Goal: Complete application form

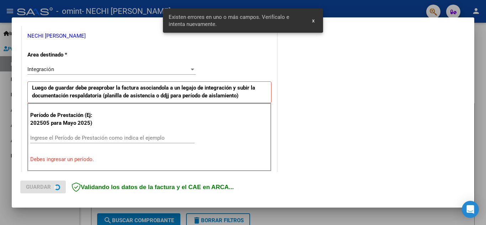
scroll to position [175, 0]
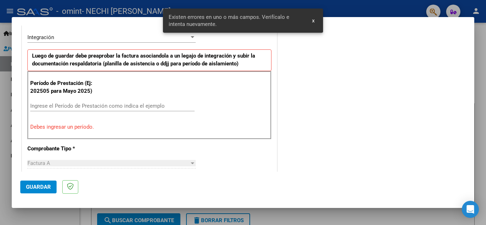
click at [313, 23] on span "x" at bounding box center [313, 20] width 2 height 6
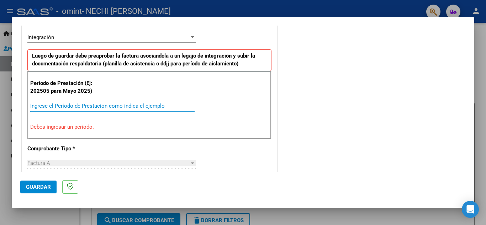
click at [133, 104] on input "Ingrese el Período de Prestación como indica el ejemplo" at bounding box center [112, 106] width 164 height 6
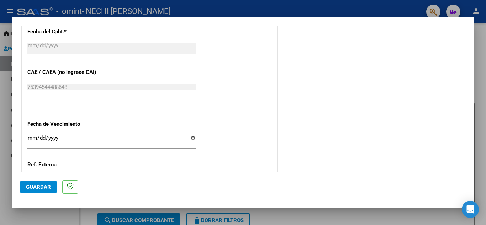
scroll to position [424, 0]
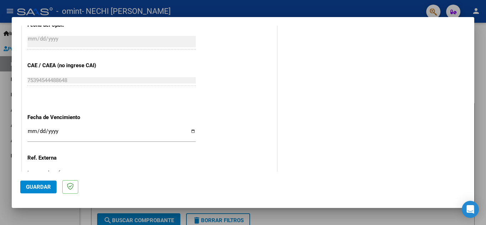
type input "202509"
click at [191, 131] on input "Ingresar la fecha" at bounding box center [111, 133] width 168 height 11
type input "[DATE]"
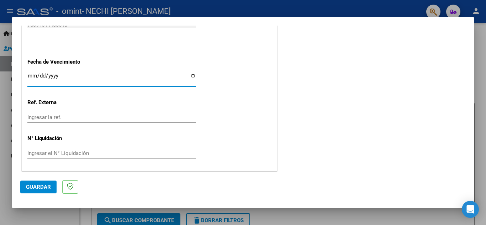
scroll to position [480, 0]
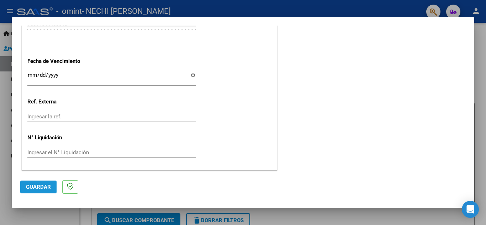
click at [43, 187] on span "Guardar" at bounding box center [38, 187] width 25 height 6
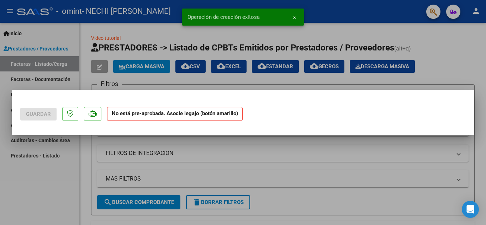
scroll to position [0, 0]
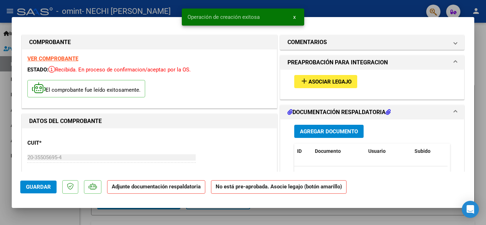
click at [326, 80] on span "Asociar Legajo" at bounding box center [330, 82] width 43 height 6
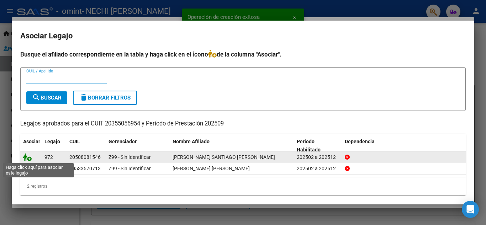
click at [28, 156] on icon at bounding box center [27, 157] width 9 height 8
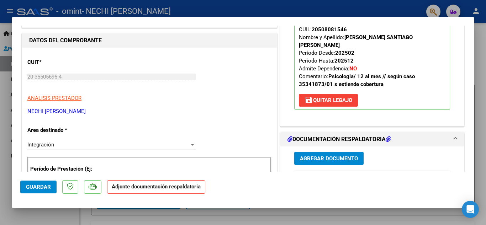
scroll to position [107, 0]
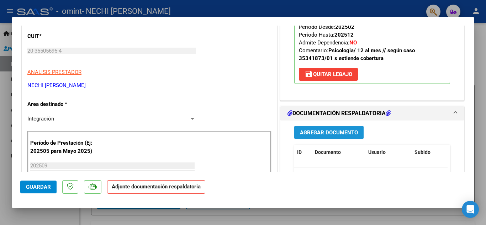
click at [331, 130] on span "Agregar Documento" at bounding box center [329, 133] width 58 height 6
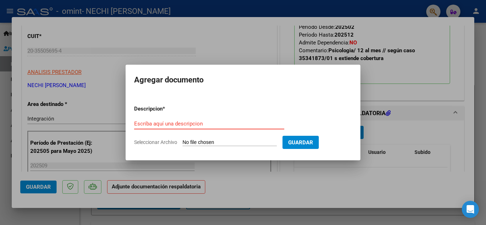
click at [204, 123] on input "Escriba aquí una descripcion" at bounding box center [209, 124] width 150 height 6
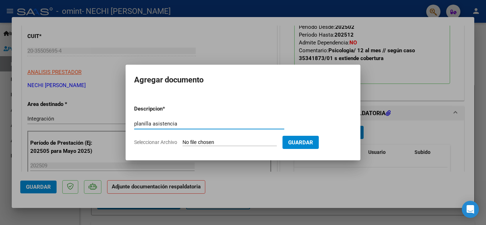
type input "planilla asistencia"
click at [258, 141] on input "Seleccionar Archivo" at bounding box center [230, 142] width 94 height 7
type input "C:\fakepath\CamScanner [DATE] 15.06 (1).pdf"
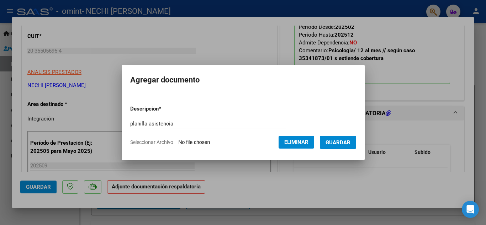
click at [339, 143] on span "Guardar" at bounding box center [338, 142] width 25 height 6
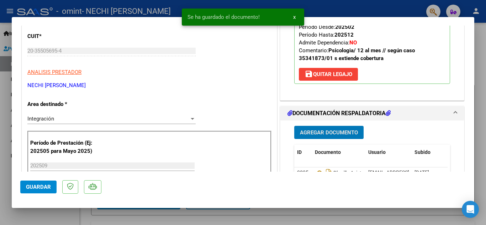
click at [29, 183] on button "Guardar" at bounding box center [38, 187] width 36 height 13
